Goal: Download file/media

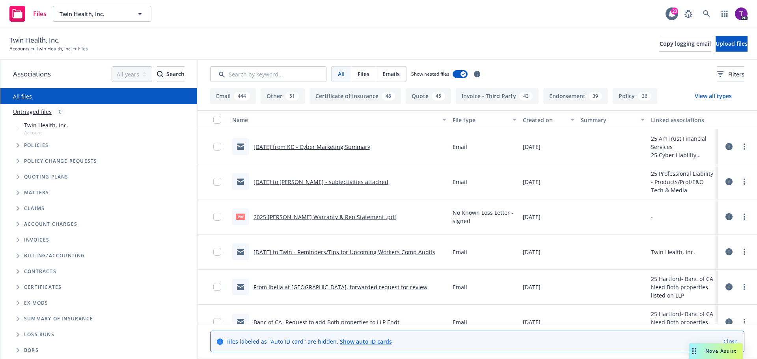
click at [30, 50] on div "Accounts" at bounding box center [21, 48] width 25 height 7
click at [23, 50] on link "Accounts" at bounding box center [19, 48] width 20 height 7
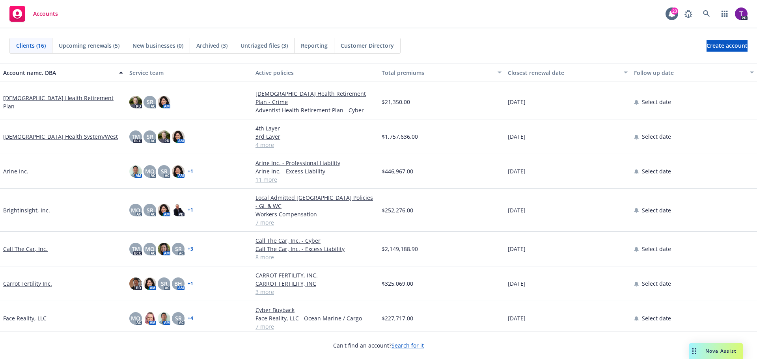
scroll to position [79, 0]
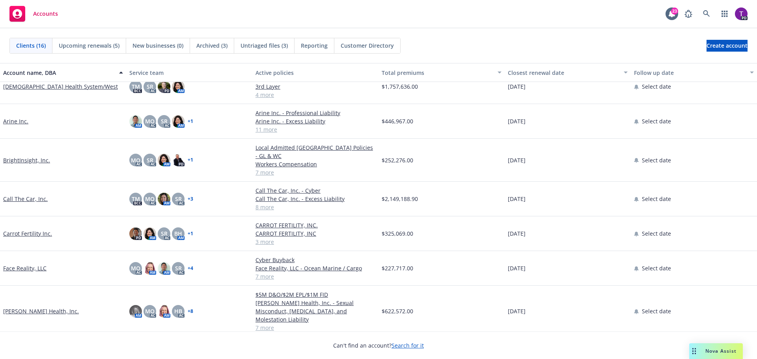
click at [37, 195] on link "Call The Car, Inc." at bounding box center [25, 199] width 45 height 8
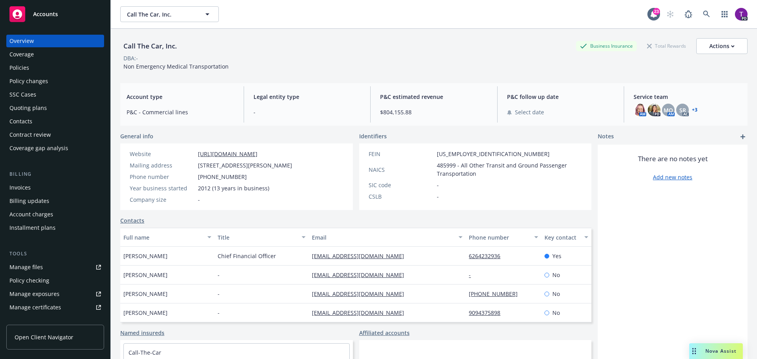
click at [40, 263] on div "Manage files" at bounding box center [25, 267] width 33 height 13
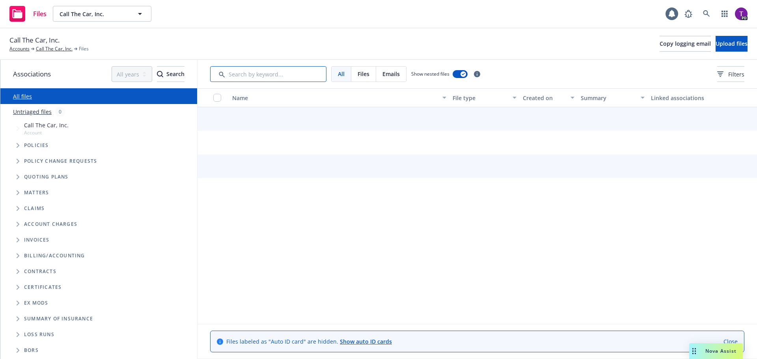
click at [299, 74] on input "Search by keyword..." at bounding box center [268, 74] width 116 height 16
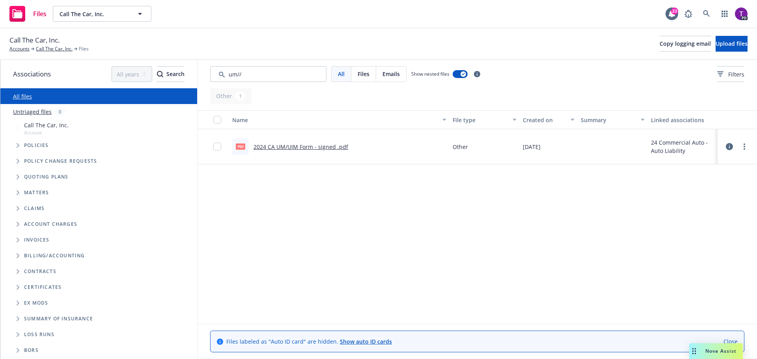
click at [299, 147] on link "2024 CA UM/UIM Form - signed .pdf" at bounding box center [300, 146] width 95 height 7
click at [290, 149] on link "2024 CA UM/UIM Form - signed .pdf" at bounding box center [300, 146] width 95 height 7
drag, startPoint x: 249, startPoint y: 73, endPoint x: 180, endPoint y: 83, distance: 70.0
click at [180, 83] on div "Associations All years 2027 2026 2025 2024 2023 2022 2021 2020 2019 2018 2017 2…" at bounding box center [378, 209] width 756 height 299
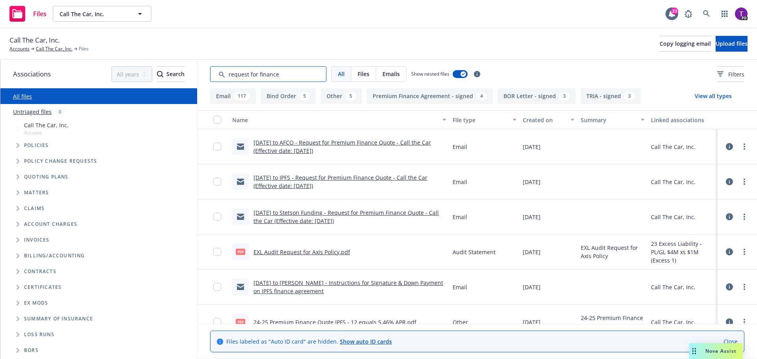
type input "request for finance"
click at [324, 178] on link "10/1/24 to IPFS - Request for Premium Finance Quote - Call the Car (Effective d…" at bounding box center [340, 182] width 174 height 16
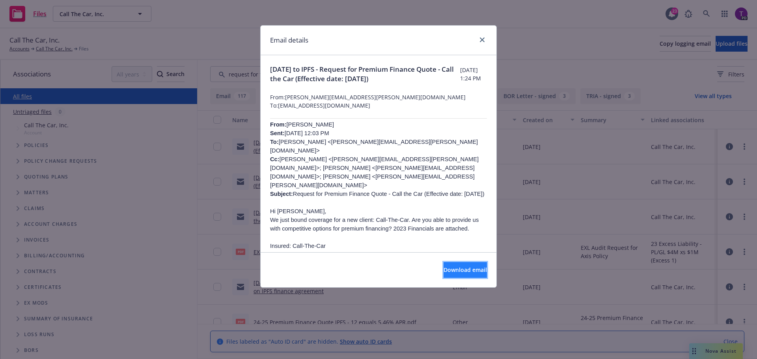
click at [450, 266] on span "Download email" at bounding box center [464, 269] width 43 height 7
click at [483, 37] on link "close" at bounding box center [481, 39] width 9 height 9
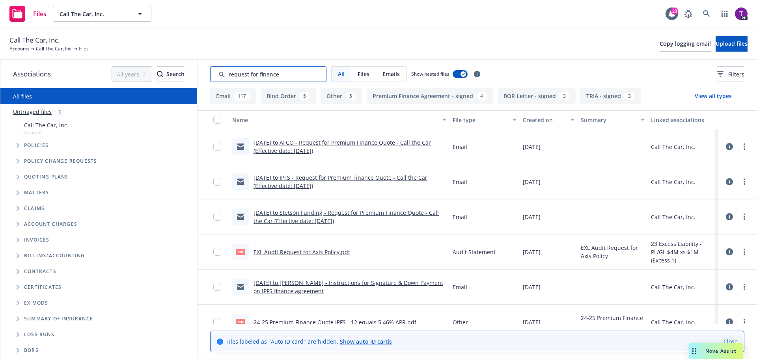
drag, startPoint x: 288, startPoint y: 74, endPoint x: 117, endPoint y: 100, distance: 173.0
click at [120, 100] on div "Associations All years 2027 2026 2025 2024 2023 2022 2021 2020 2019 2018 2017 2…" at bounding box center [378, 209] width 756 height 299
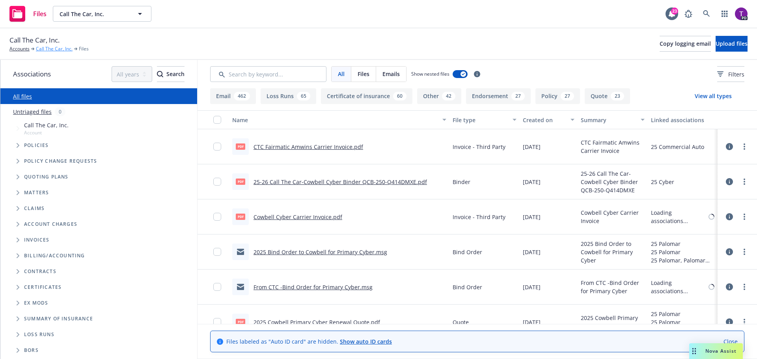
click at [52, 49] on link "Call The Car, Inc." at bounding box center [54, 48] width 37 height 7
